Goal: Transaction & Acquisition: Purchase product/service

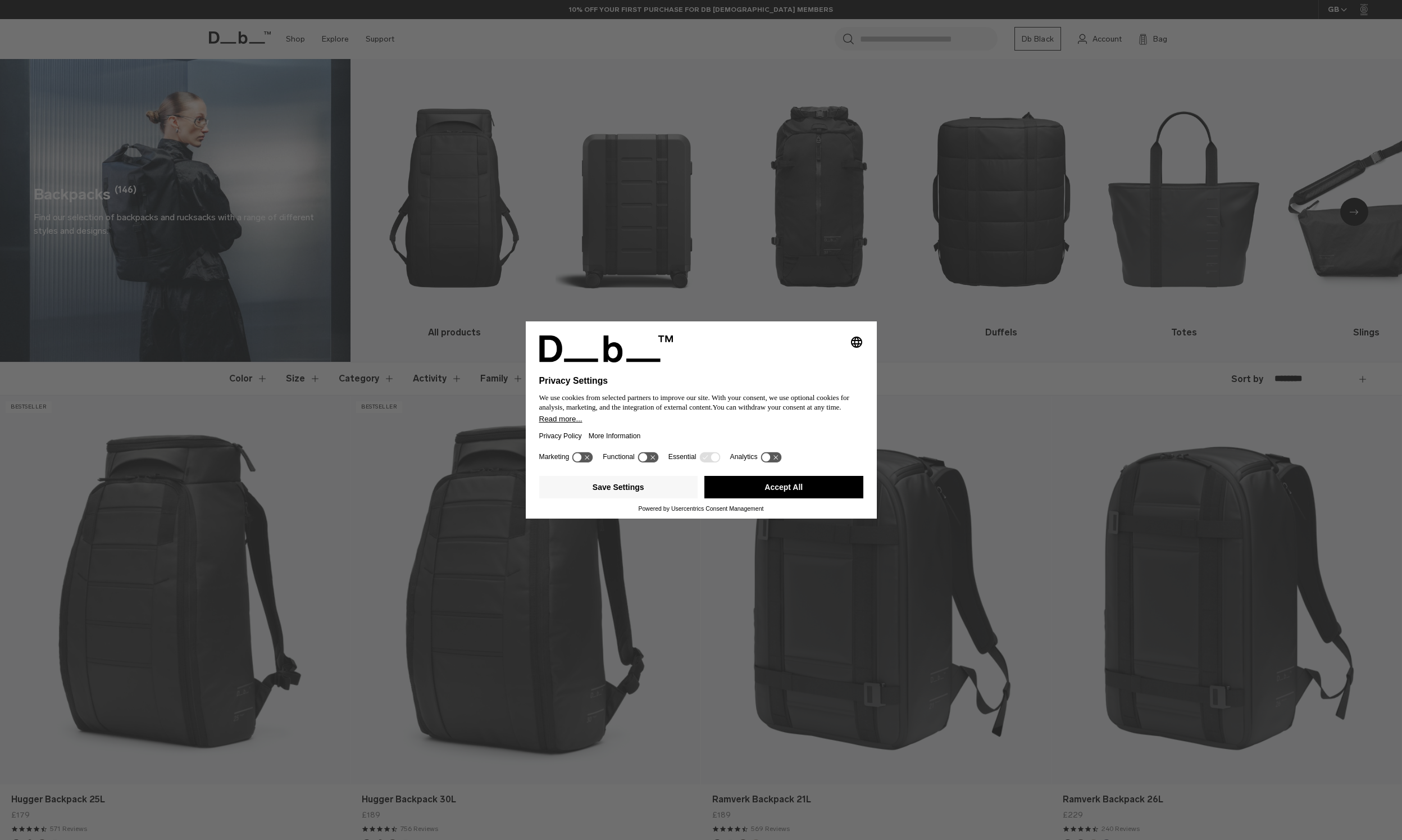
click at [829, 492] on button "Accept All" at bounding box center [784, 487] width 159 height 23
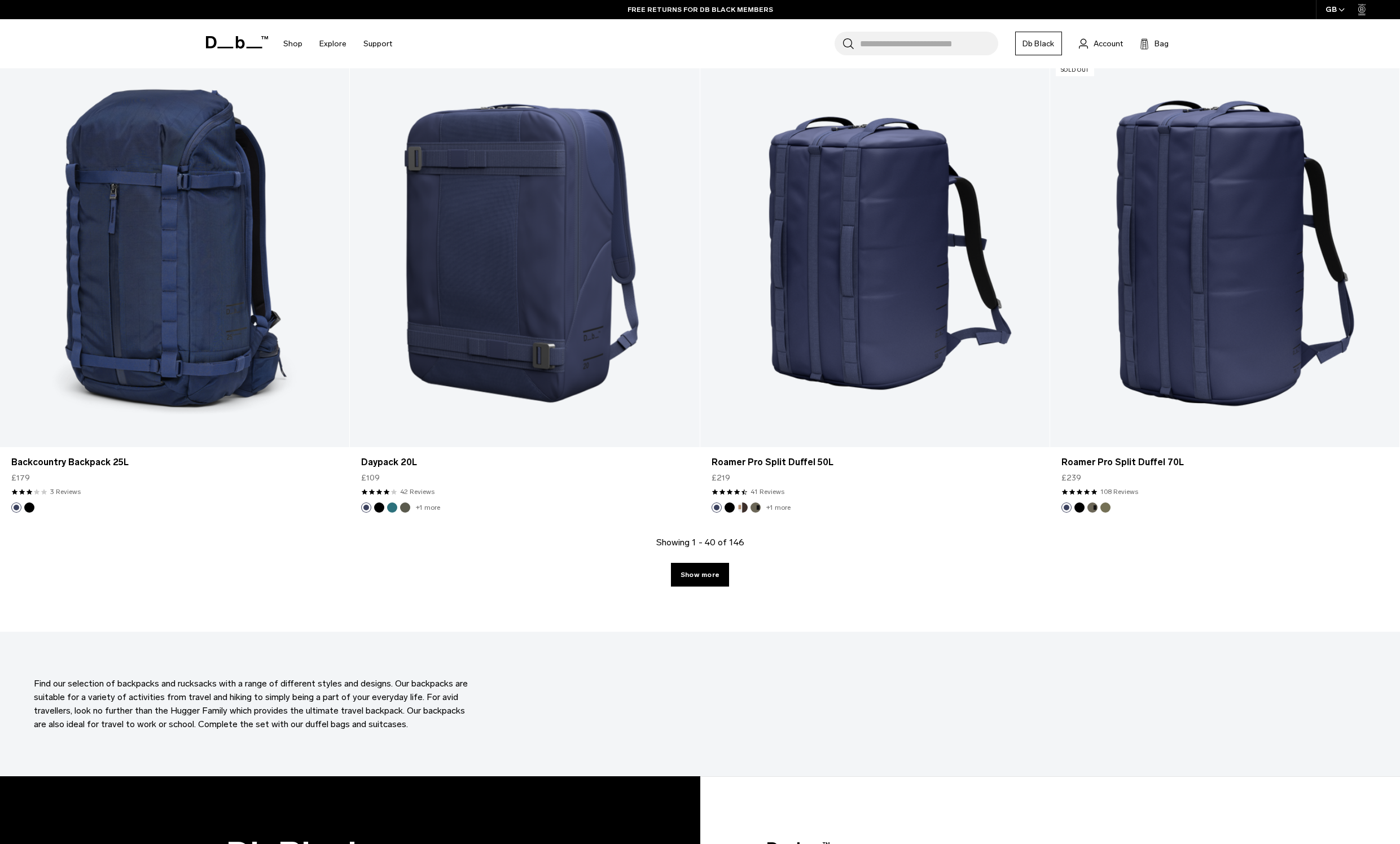
scroll to position [4628, 0]
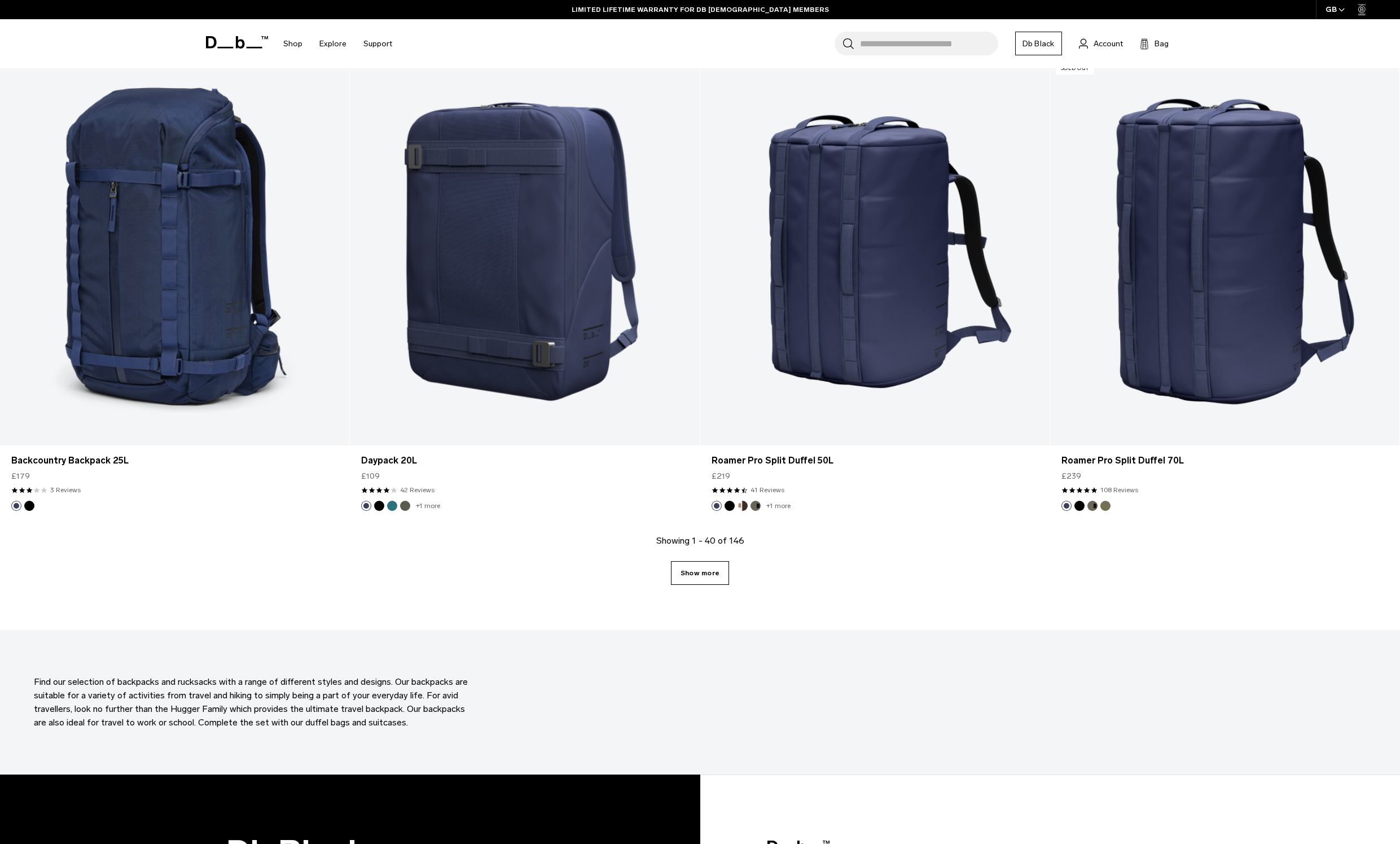
click at [706, 571] on link "Show more" at bounding box center [700, 573] width 58 height 24
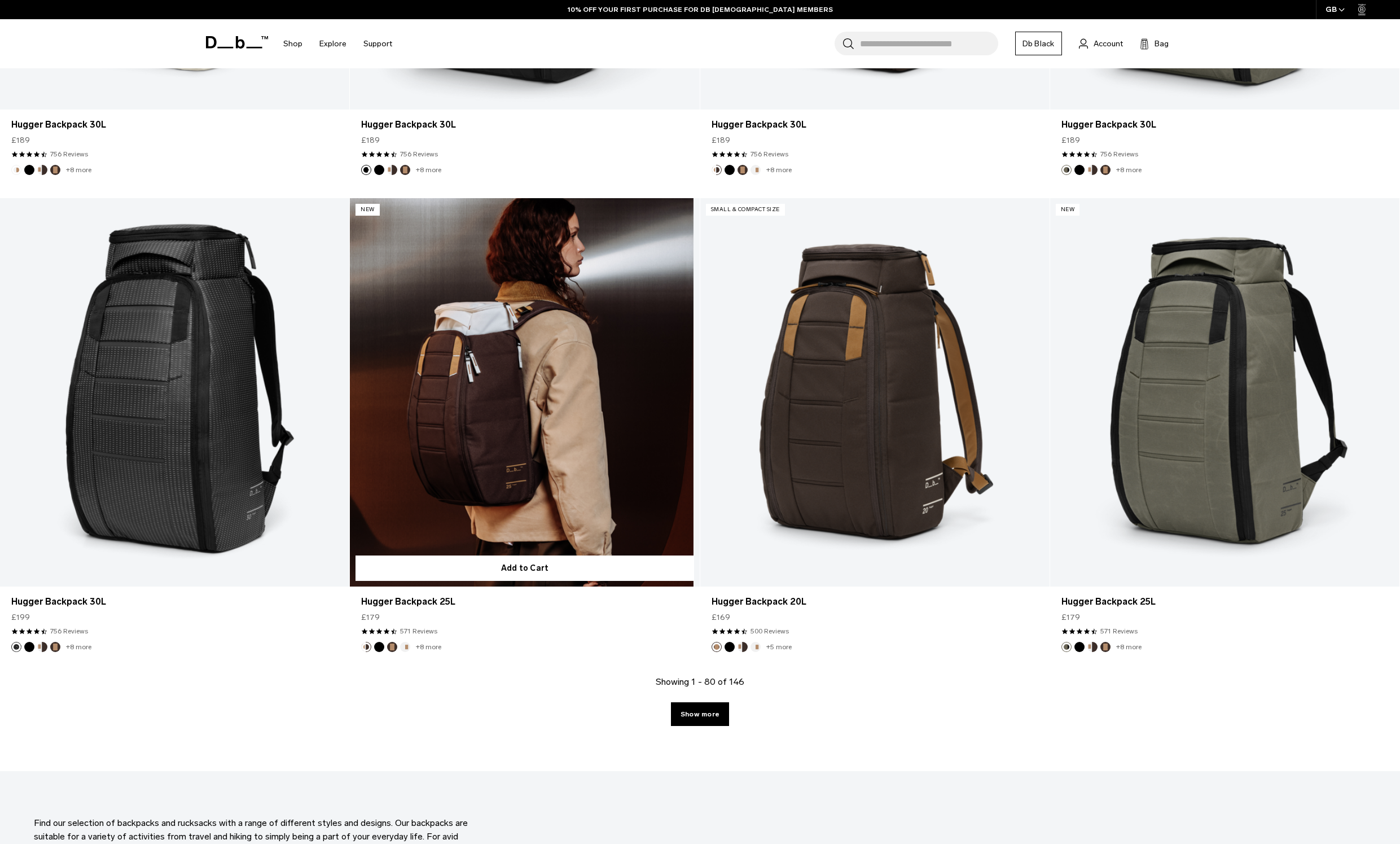
scroll to position [9368, 0]
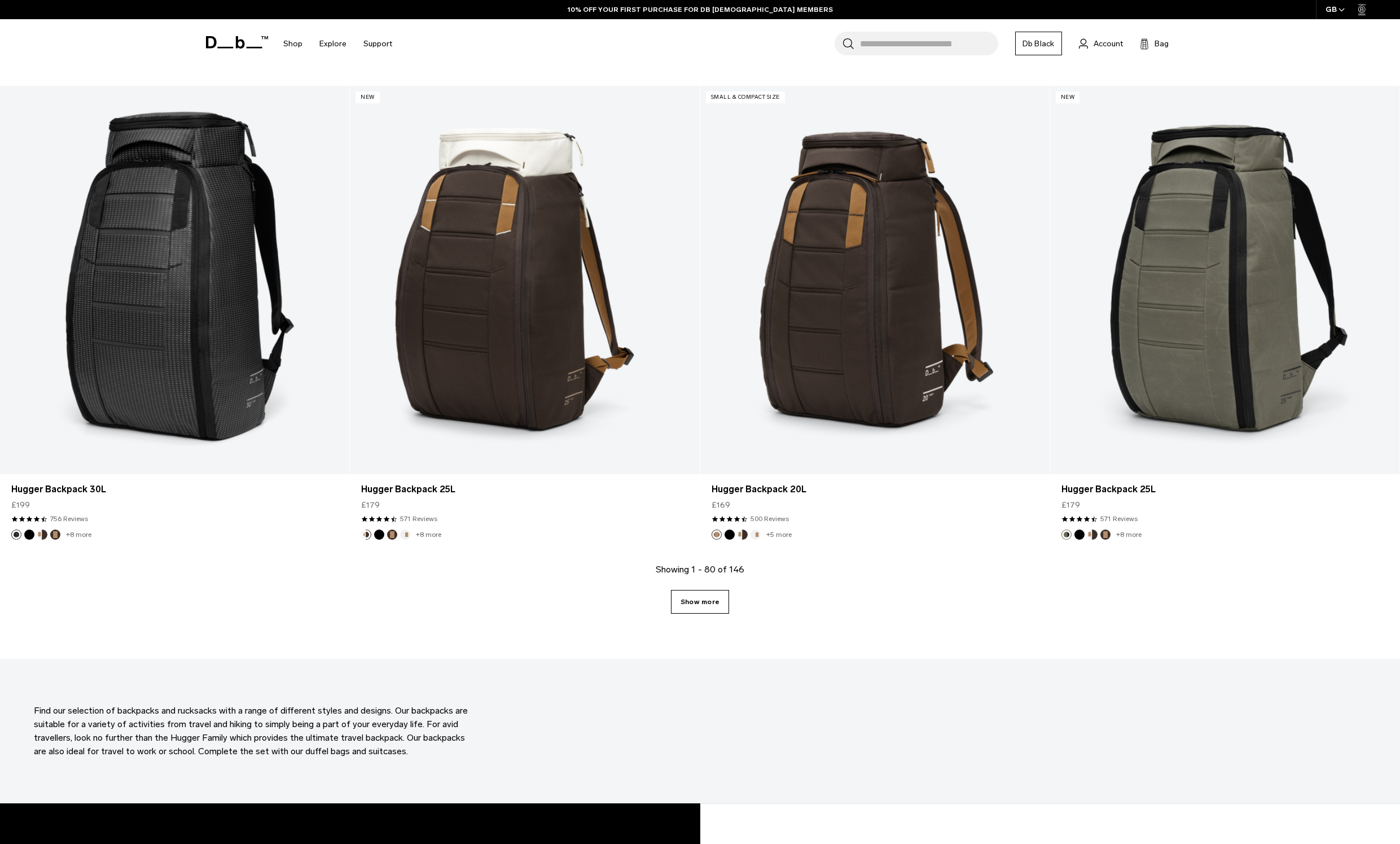
click at [707, 601] on link "Show more" at bounding box center [700, 601] width 58 height 24
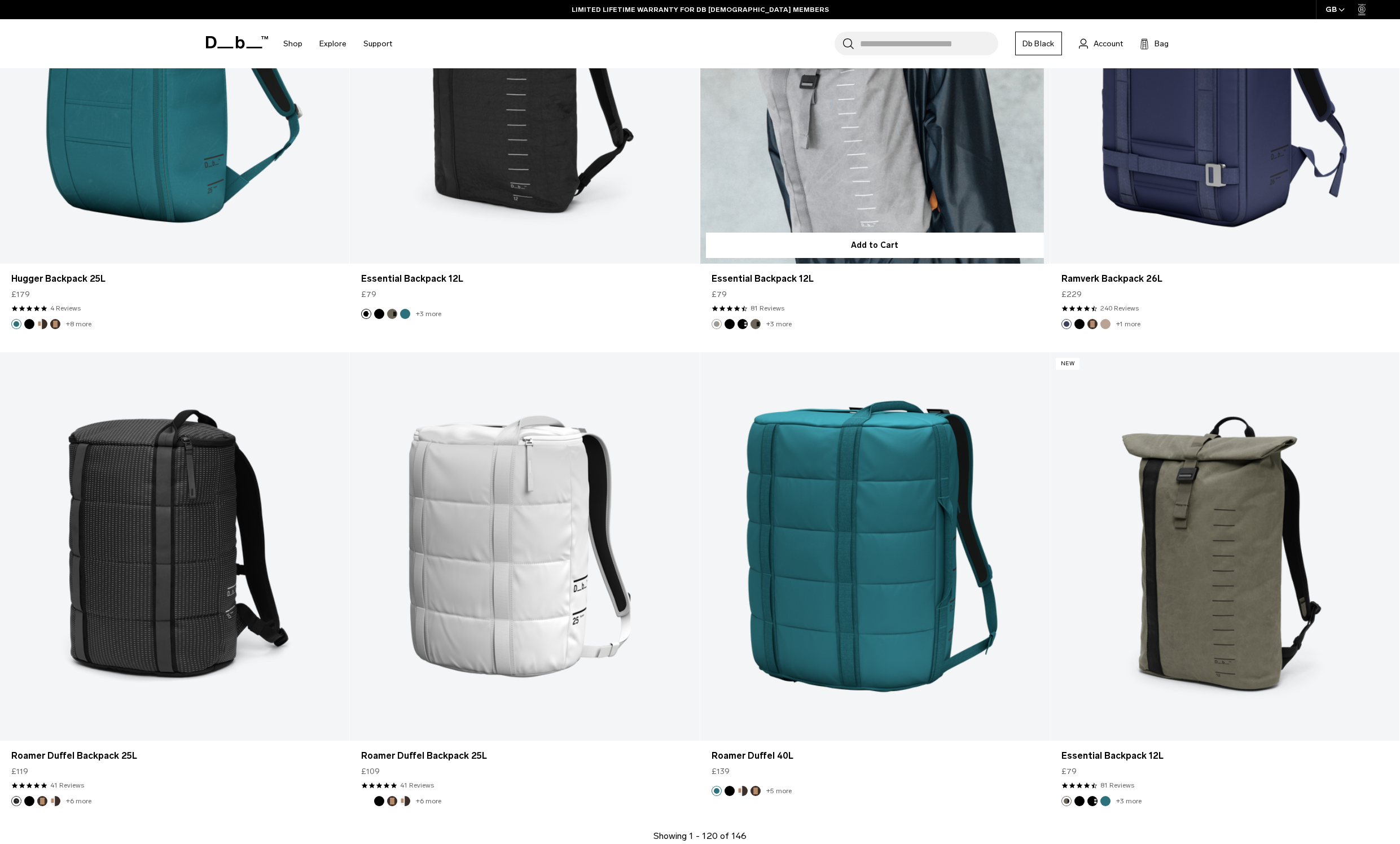
scroll to position [14165, 0]
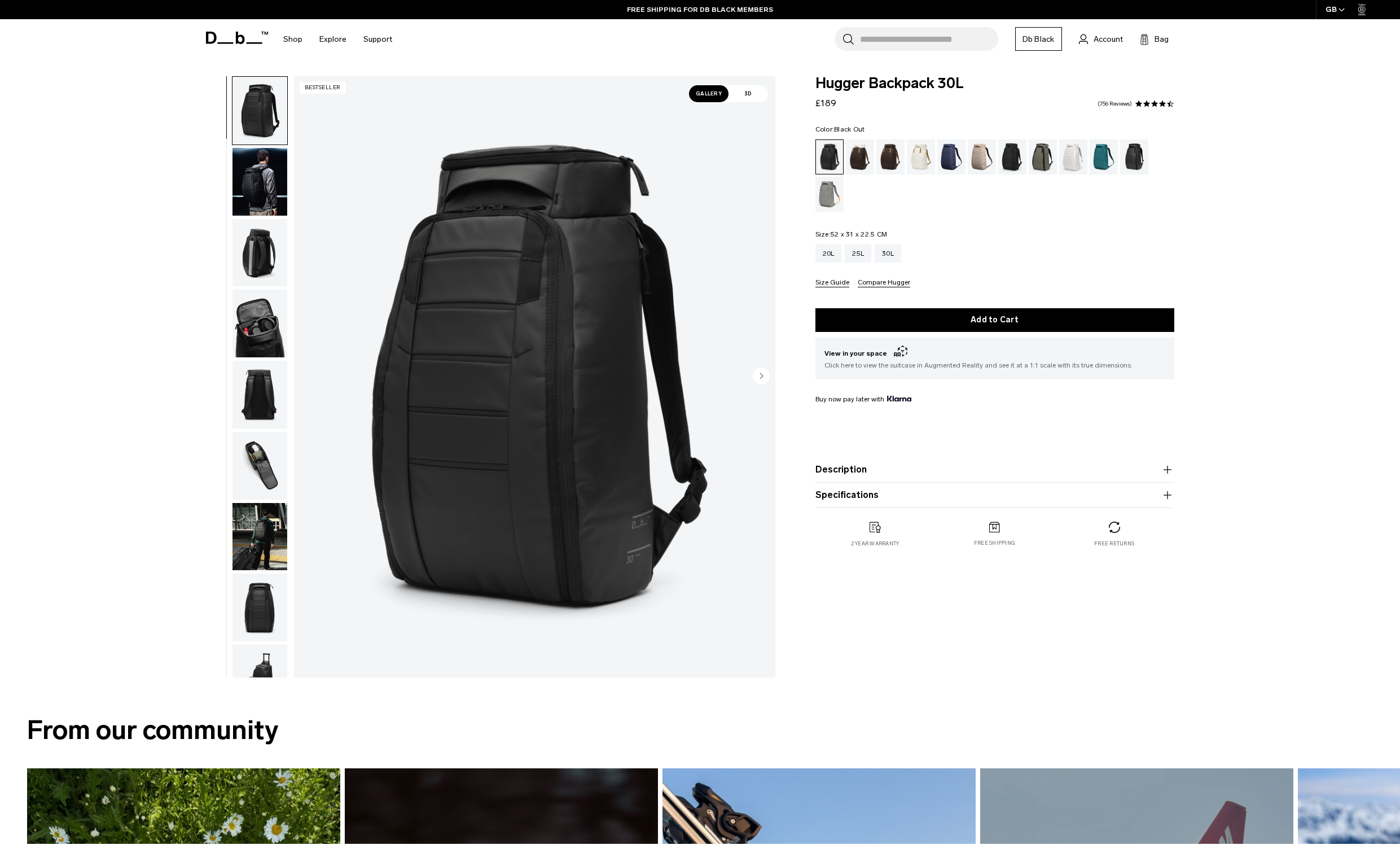
click at [764, 374] on circle "Next slide" at bounding box center [760, 375] width 17 height 17
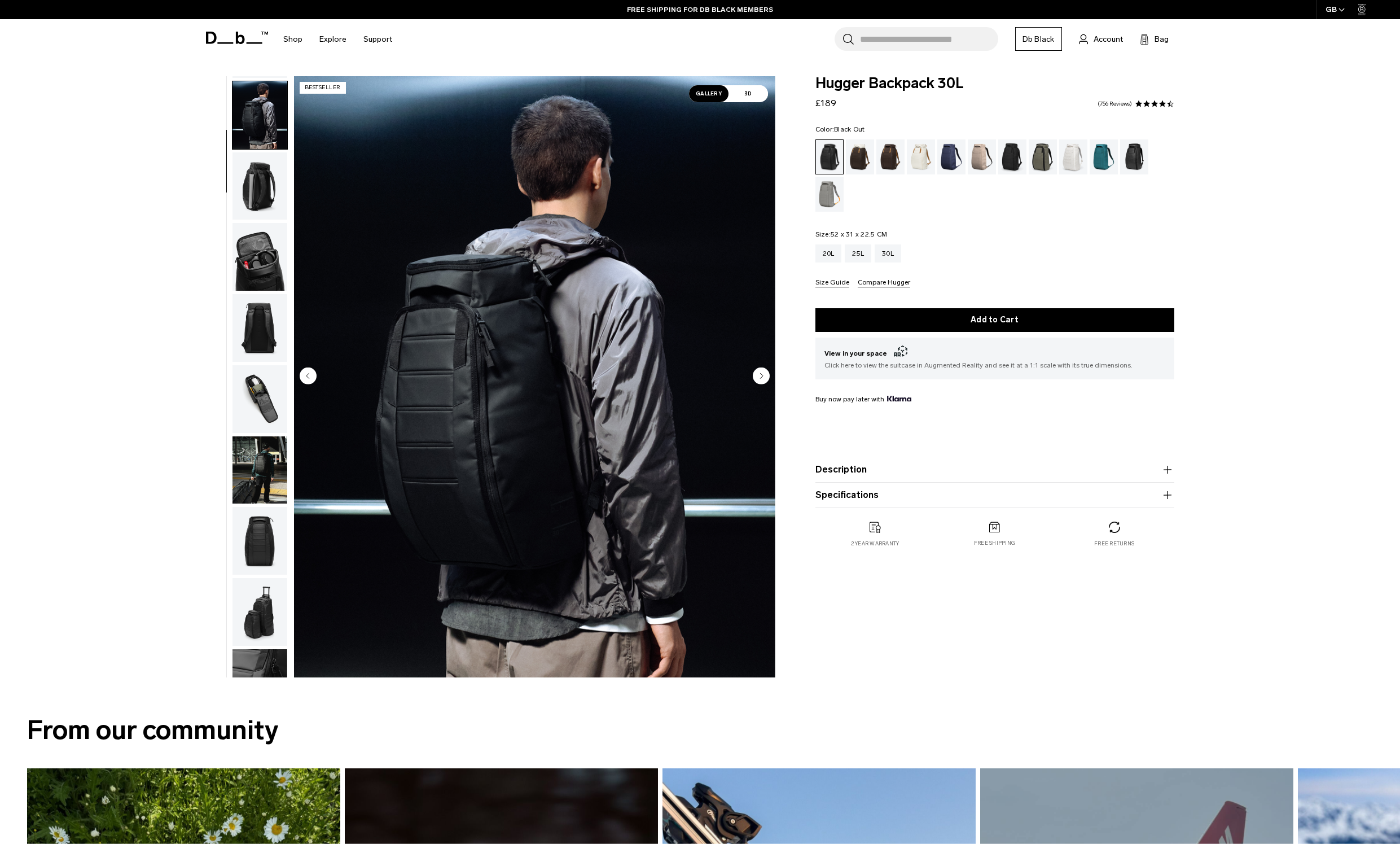
scroll to position [71, 0]
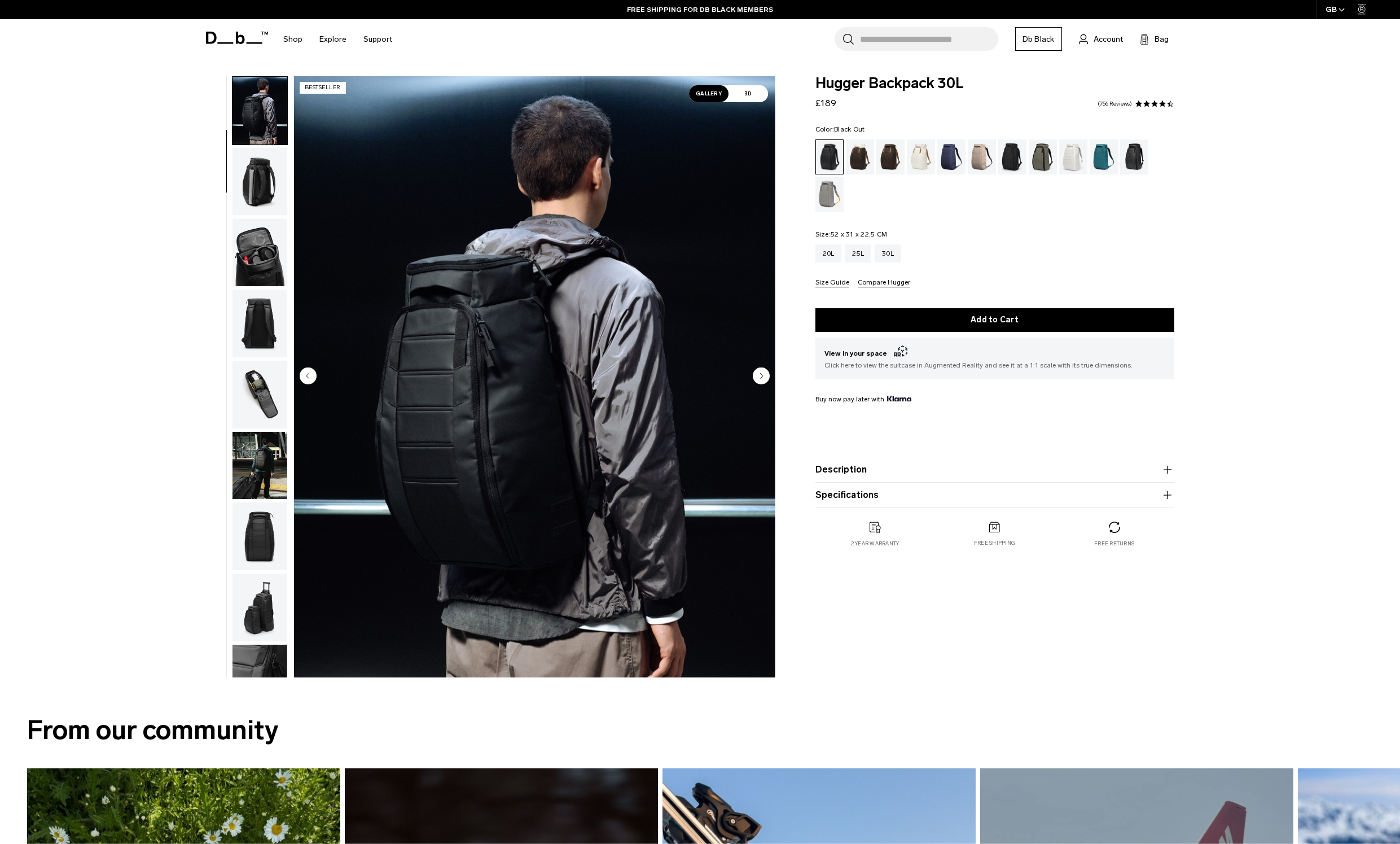
click at [764, 374] on circle "Next slide" at bounding box center [760, 375] width 17 height 17
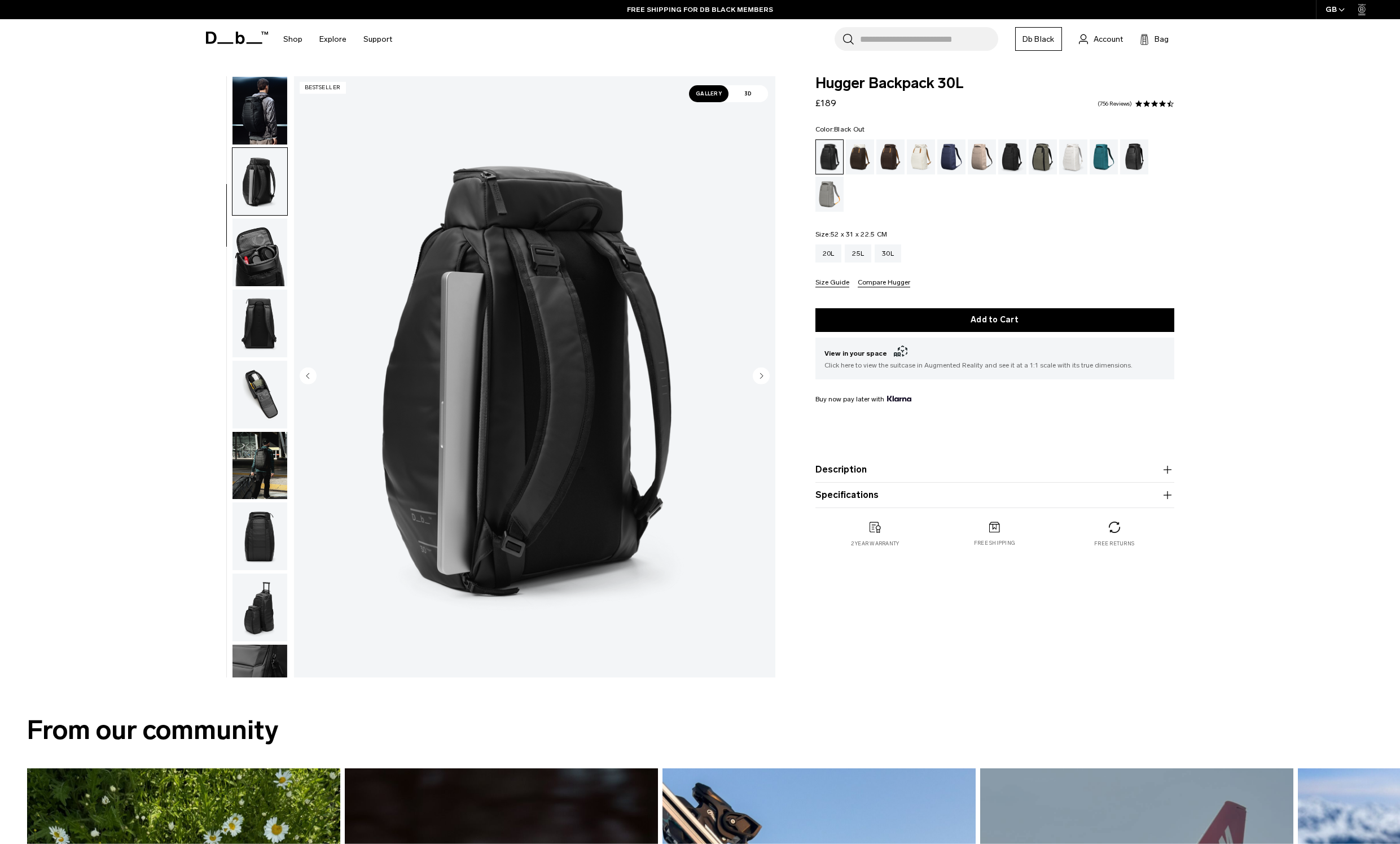
scroll to position [142, 0]
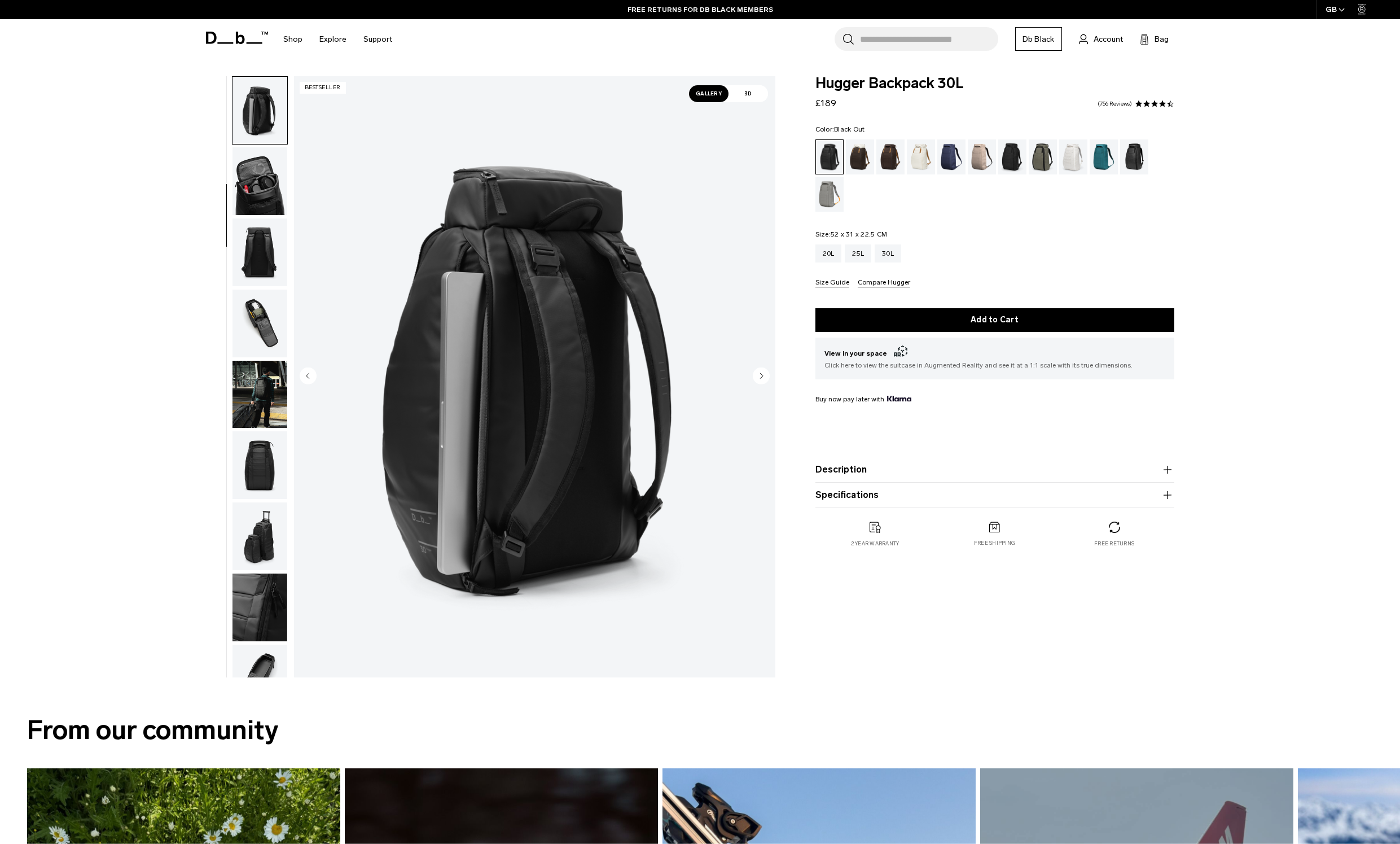
click at [764, 374] on circle "Next slide" at bounding box center [760, 375] width 17 height 17
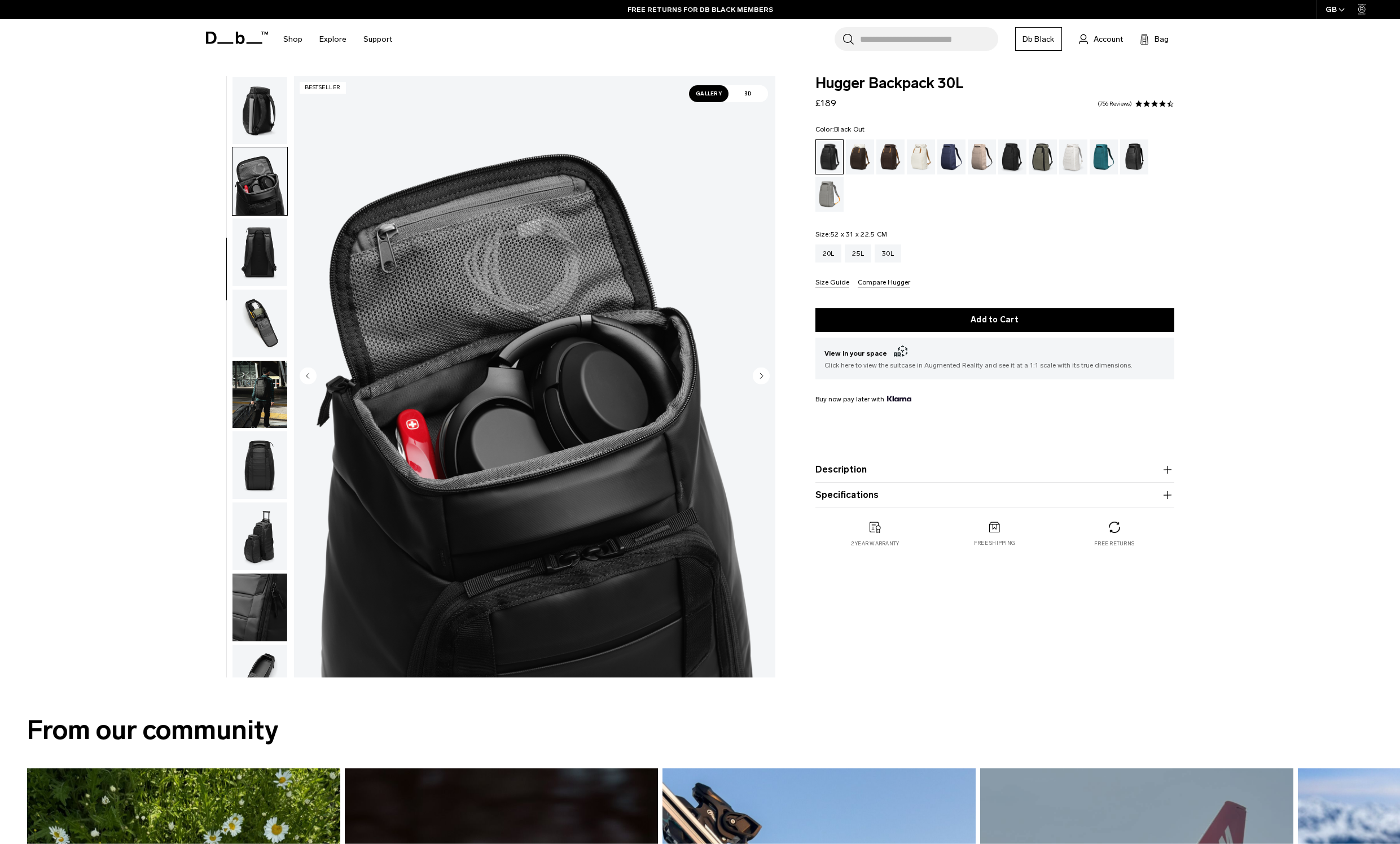
scroll to position [178, 0]
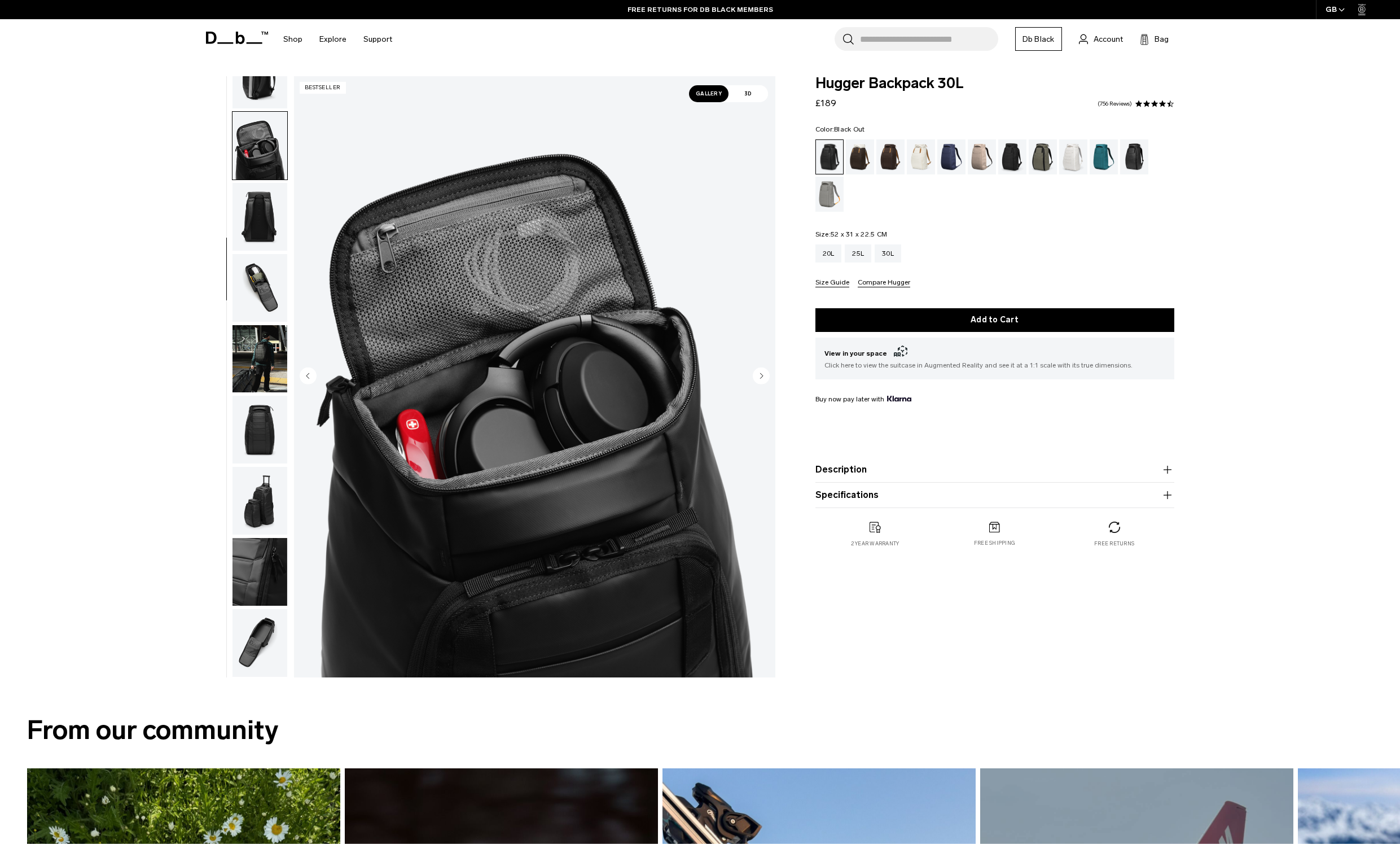
click at [762, 372] on circle "Next slide" at bounding box center [760, 375] width 17 height 17
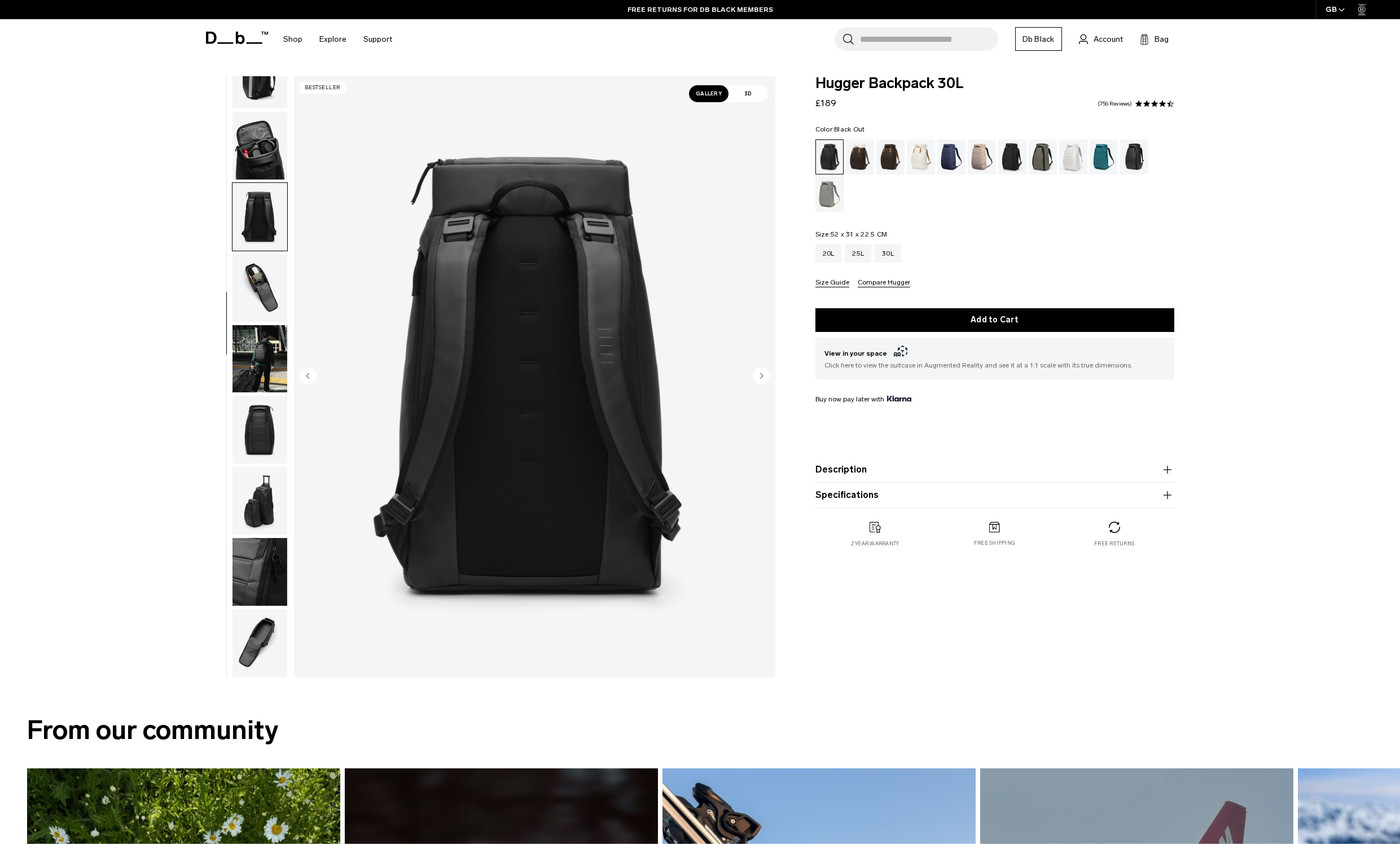
click at [762, 372] on circle "Next slide" at bounding box center [760, 375] width 17 height 17
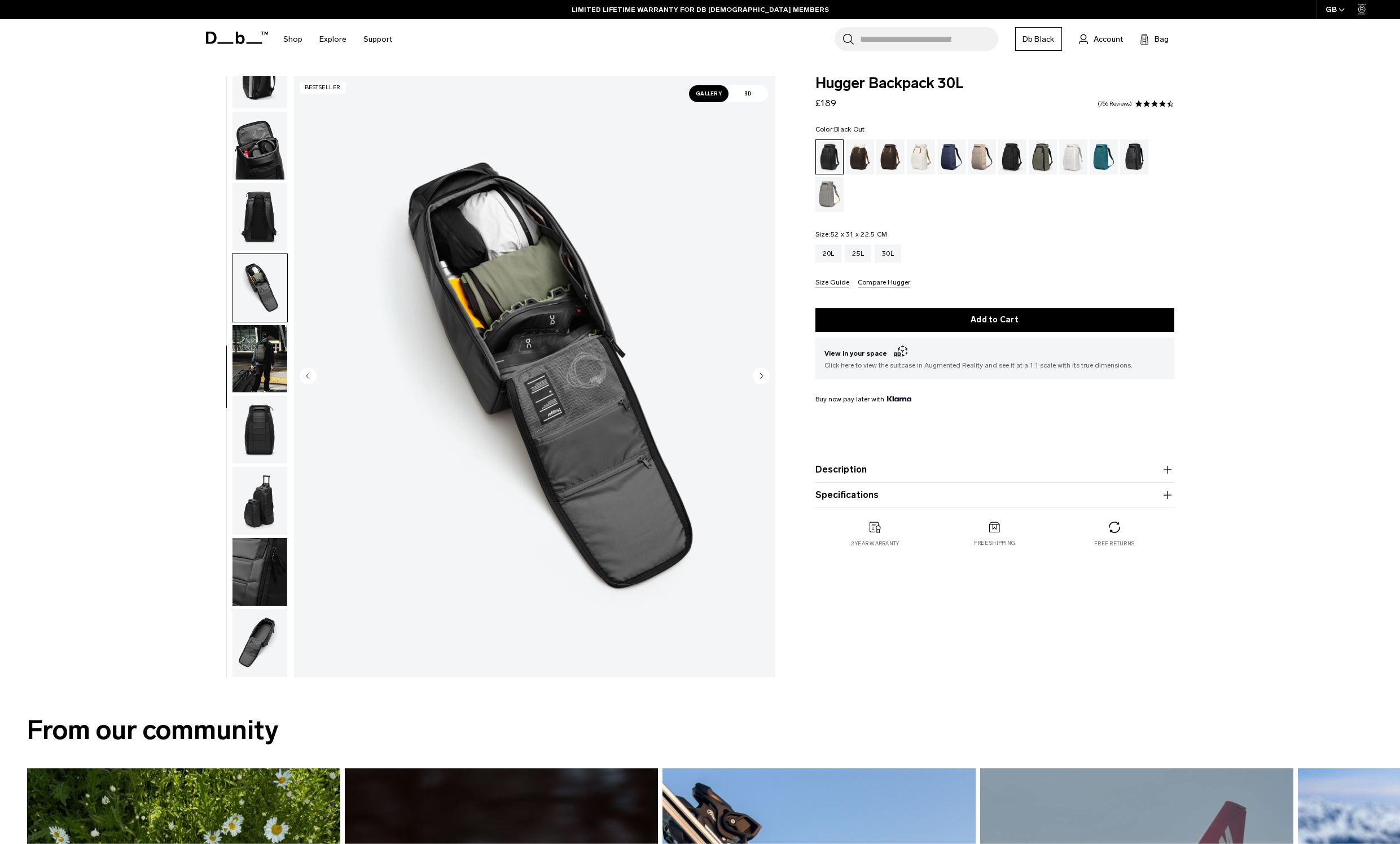
click at [752, 375] on img "6 / 11" at bounding box center [535, 376] width 481 height 601
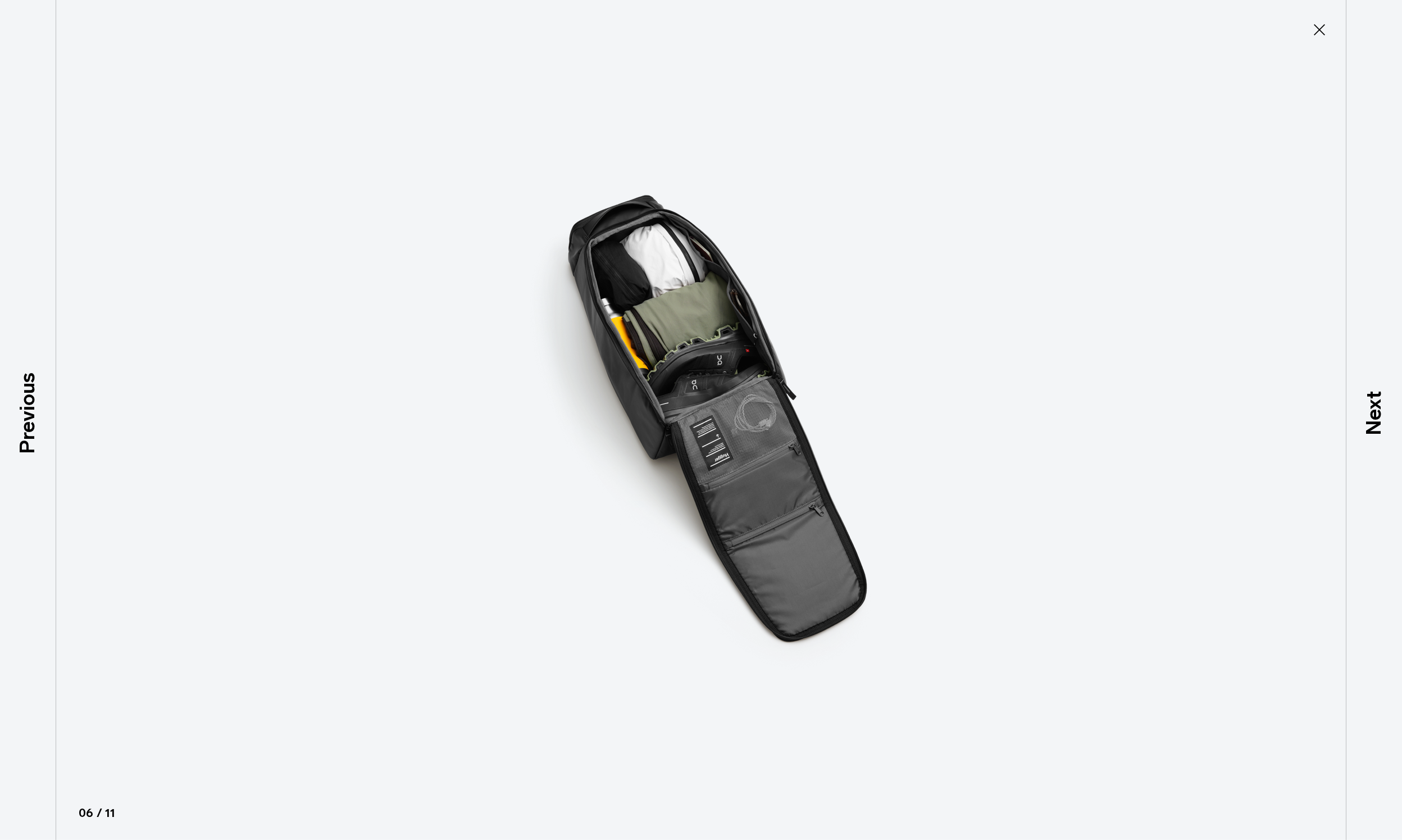
type button "Close"
click at [1315, 35] on icon at bounding box center [1319, 29] width 18 height 18
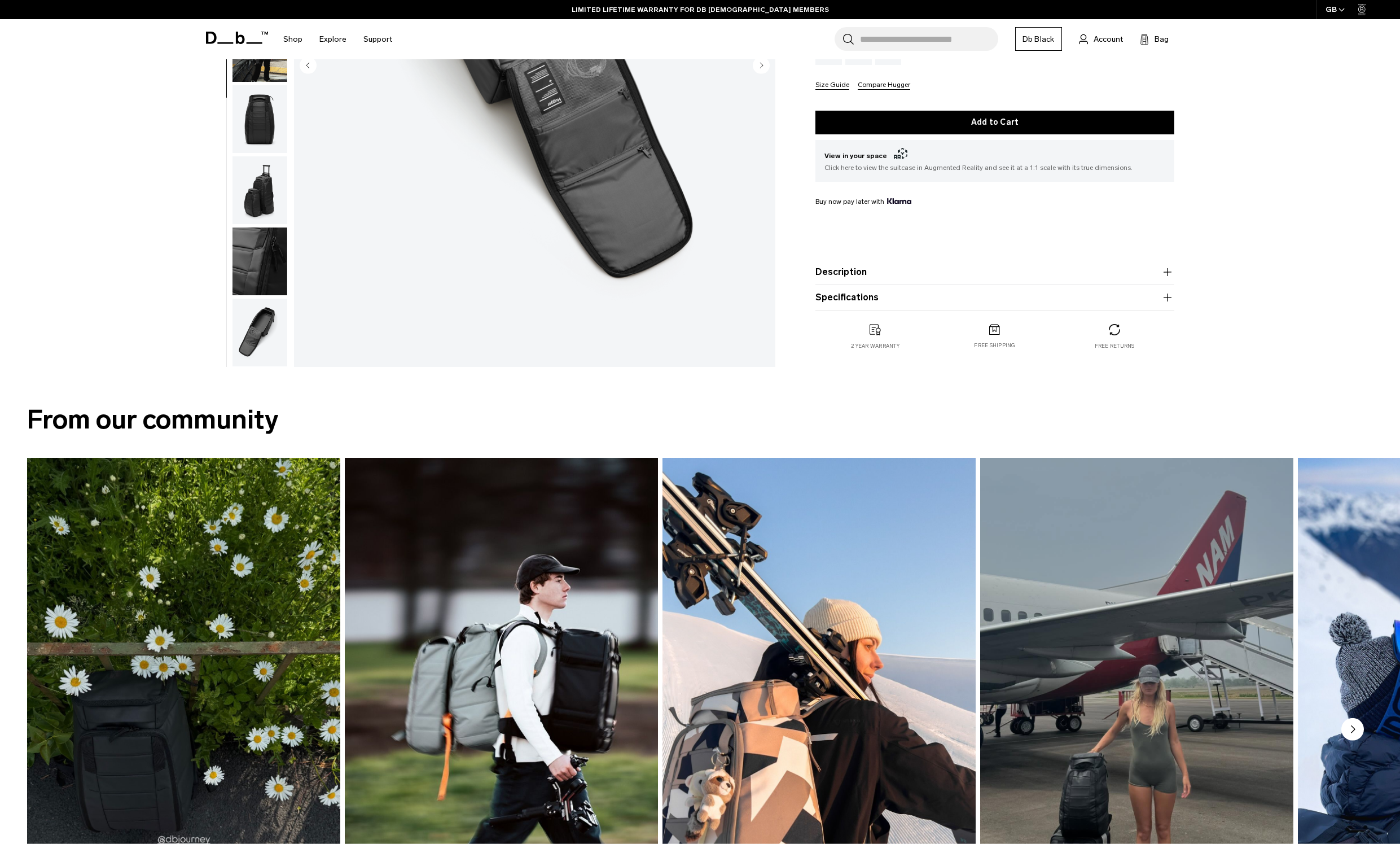
scroll to position [395, 0]
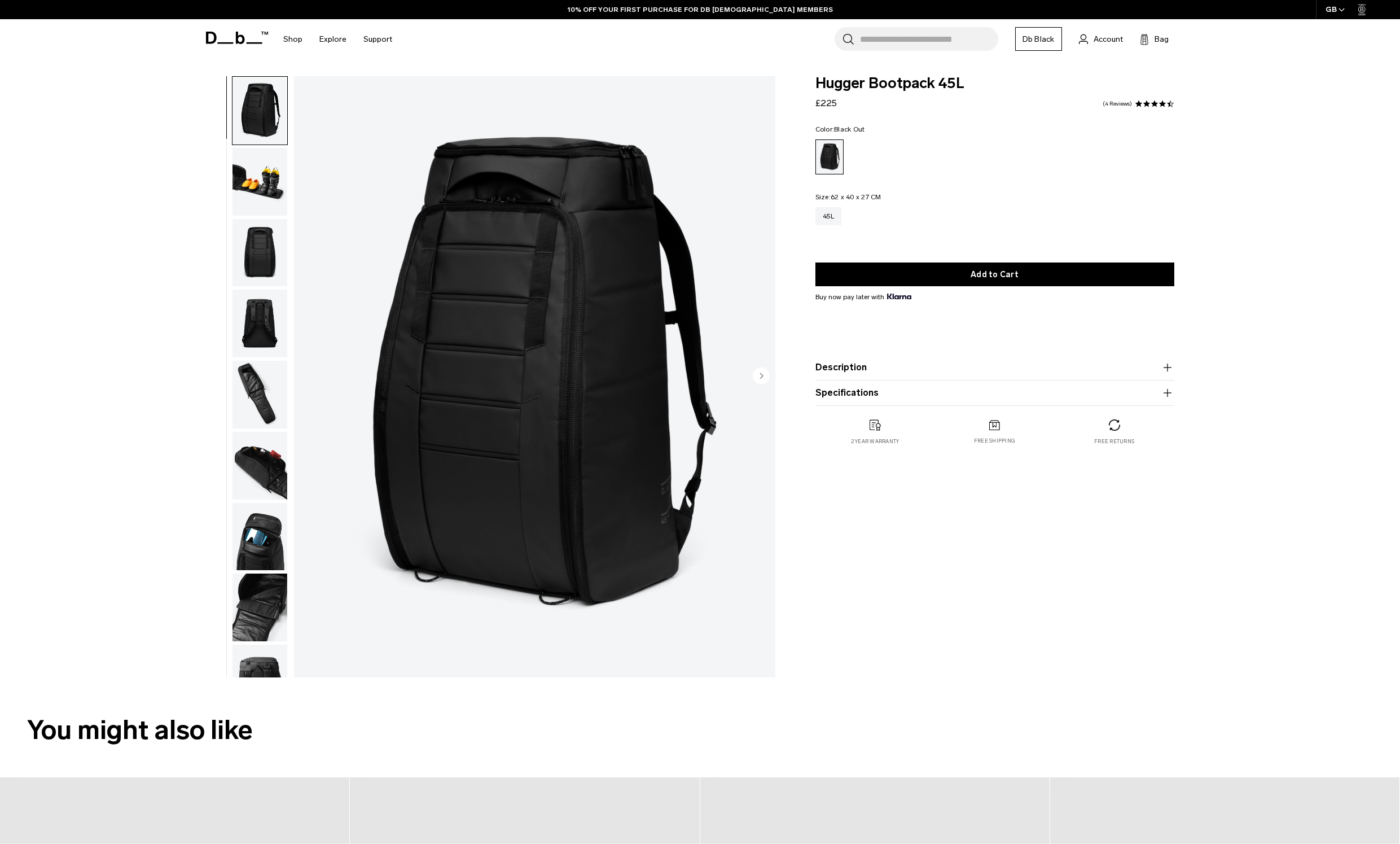
click at [764, 375] on circle "Next slide" at bounding box center [760, 375] width 17 height 17
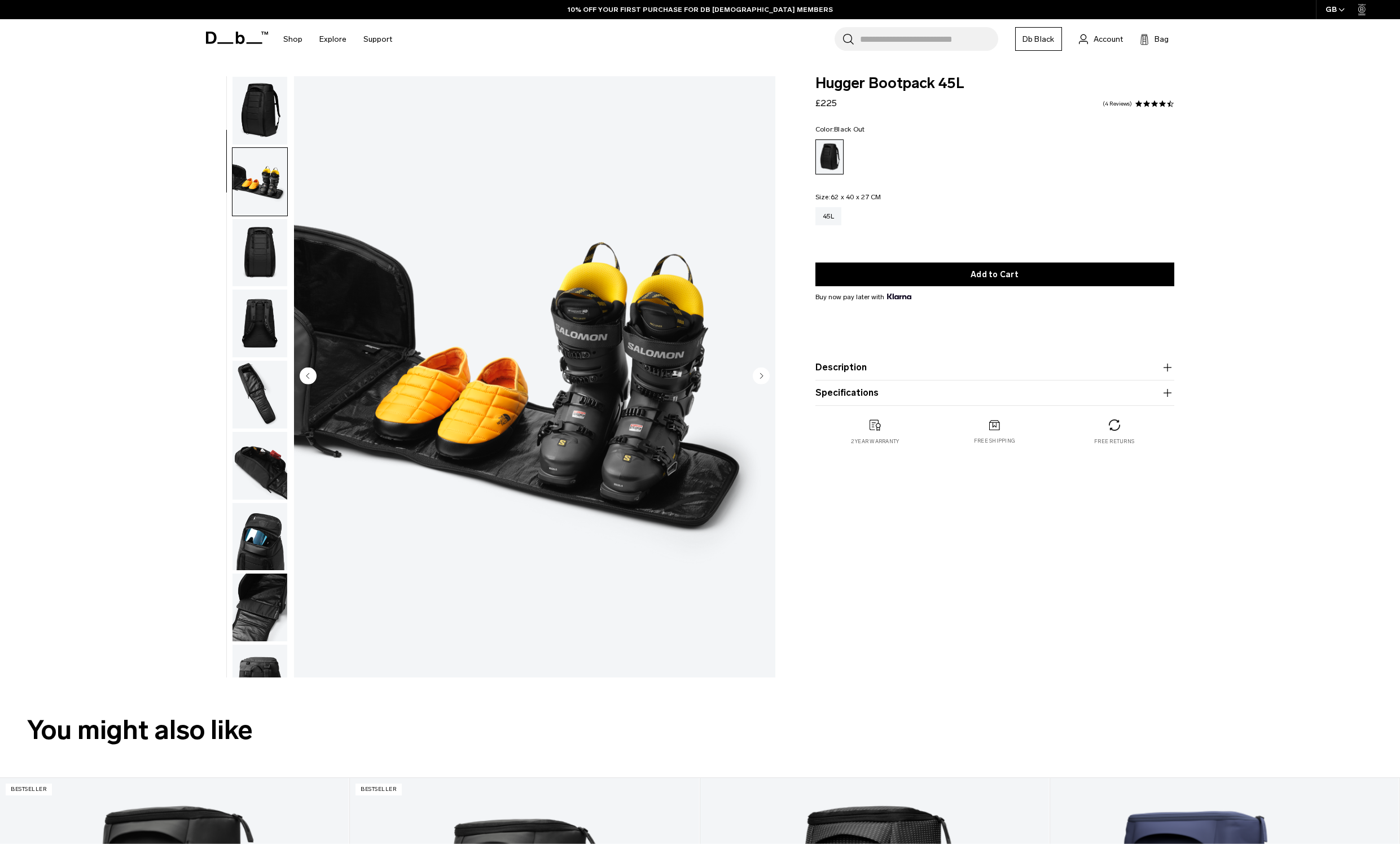
scroll to position [71, 0]
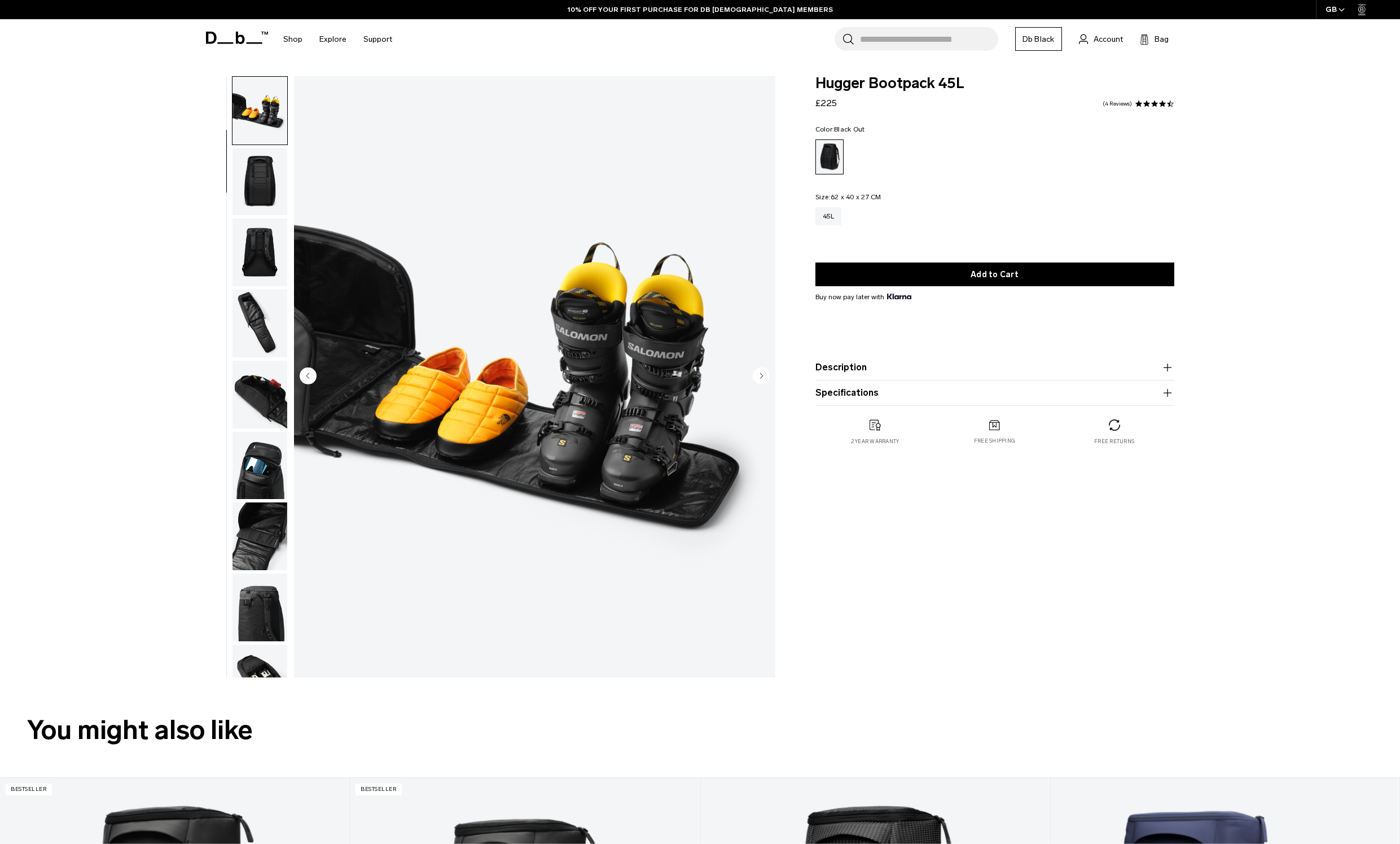
click at [764, 375] on circle "Next slide" at bounding box center [760, 375] width 17 height 17
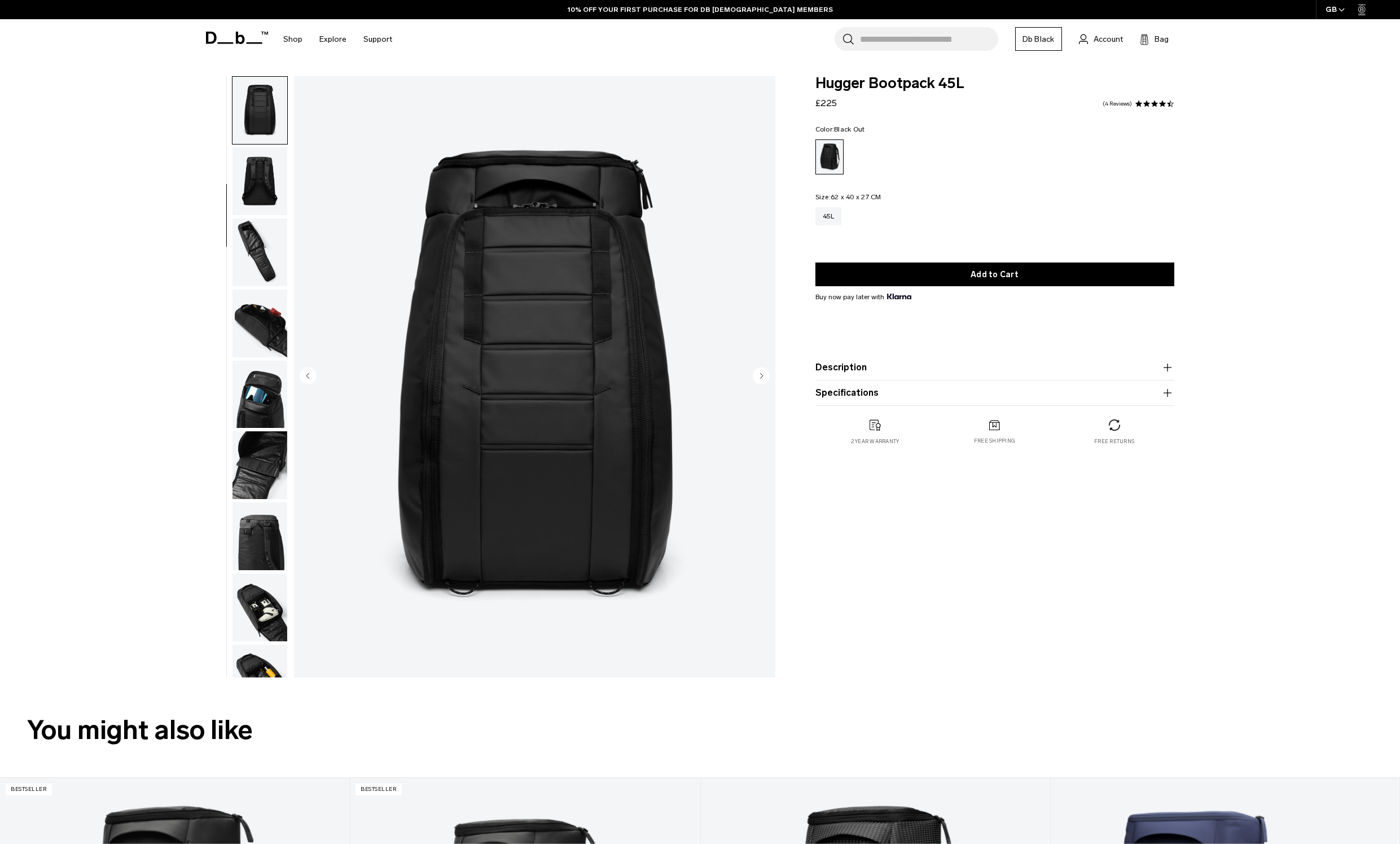
click at [764, 375] on circle "Next slide" at bounding box center [760, 375] width 17 height 17
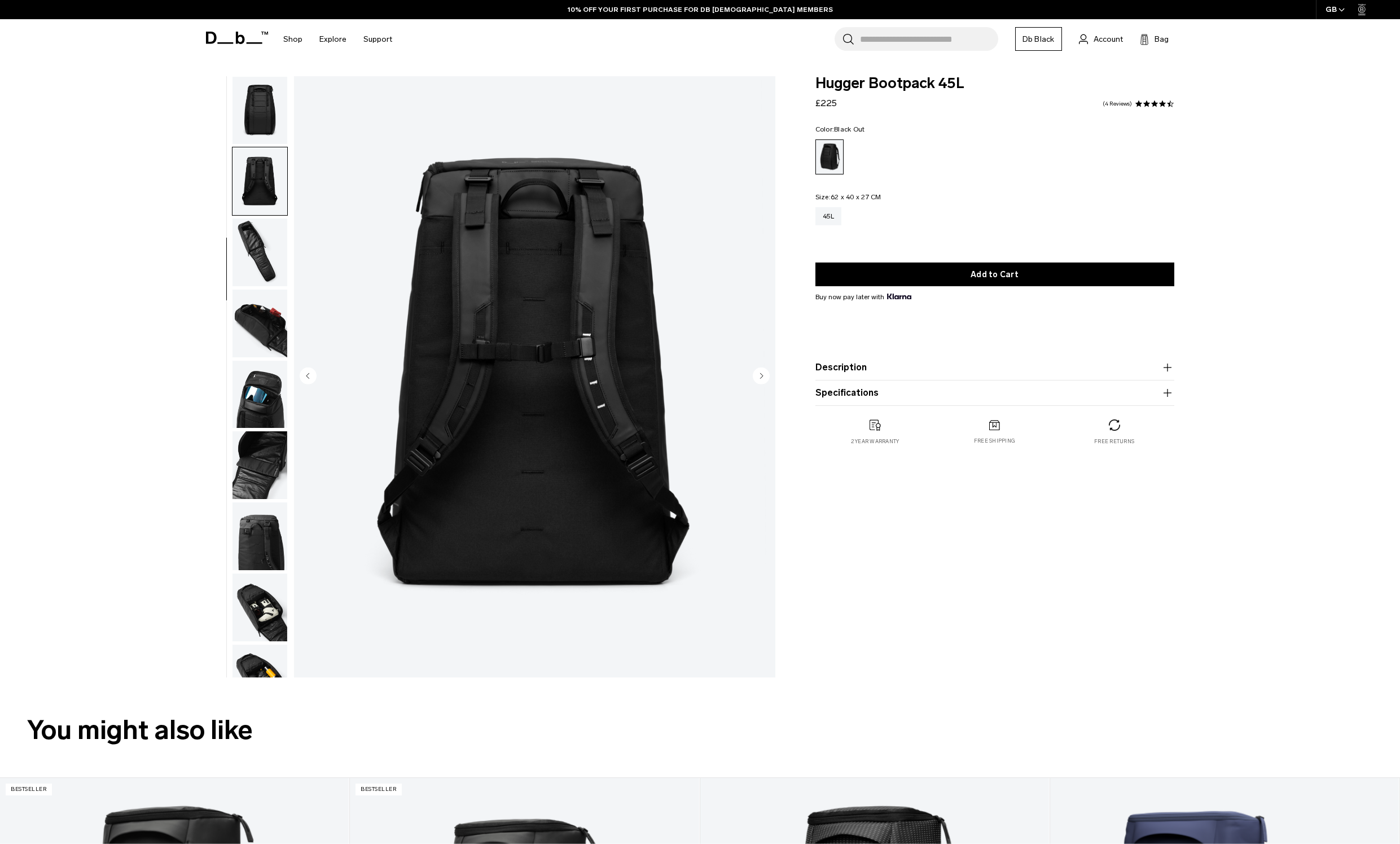
scroll to position [178, 0]
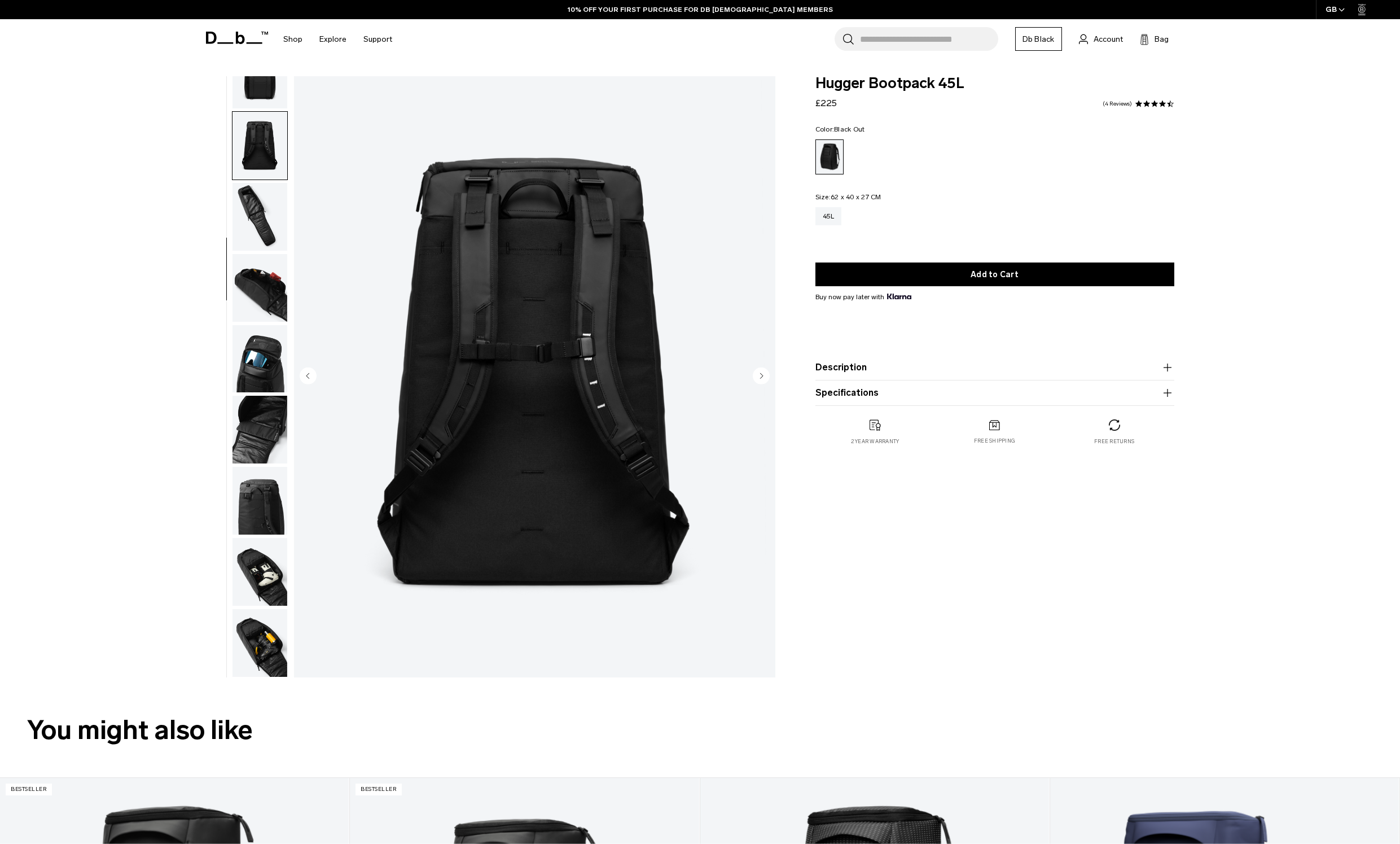
click at [764, 375] on circle "Next slide" at bounding box center [760, 375] width 17 height 17
